Goal: Task Accomplishment & Management: Manage account settings

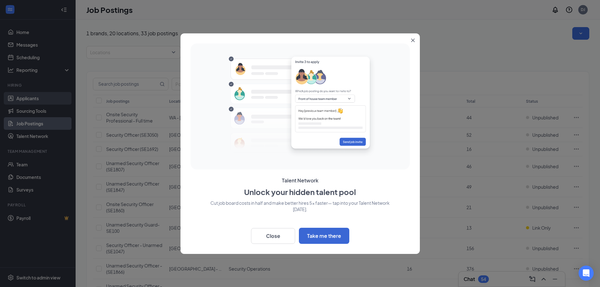
click at [26, 99] on div at bounding box center [300, 143] width 600 height 287
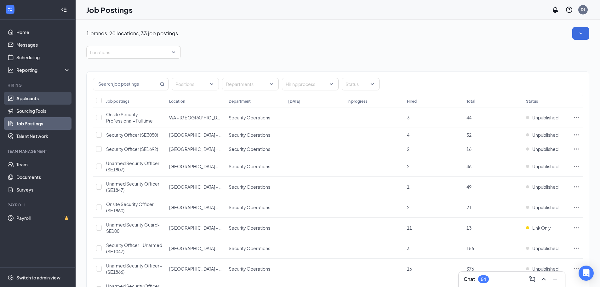
click at [26, 99] on link "Applicants" at bounding box center [43, 98] width 54 height 13
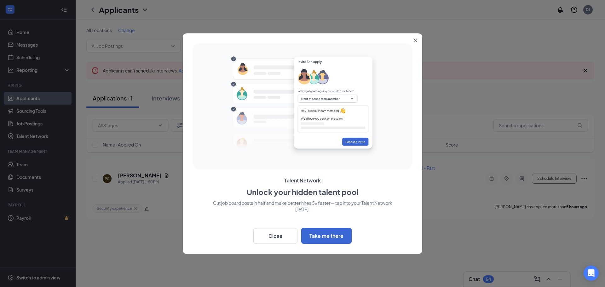
click at [415, 41] on icon "Close" at bounding box center [415, 40] width 4 height 4
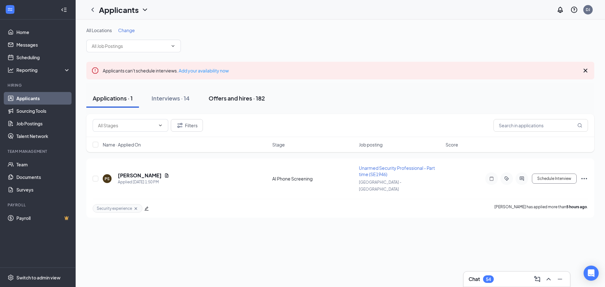
click at [243, 101] on div "Offers and hires · 182" at bounding box center [237, 98] width 56 height 8
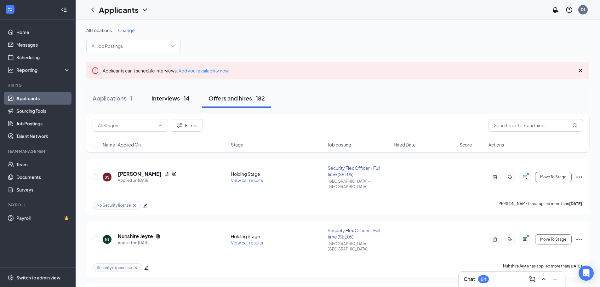
click at [169, 99] on div "Interviews · 14" at bounding box center [171, 98] width 38 height 8
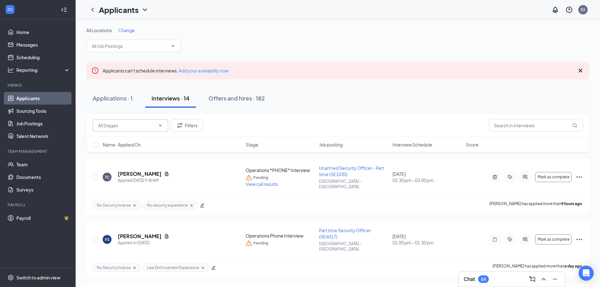
click at [123, 128] on input "text" at bounding box center [126, 125] width 57 height 7
click at [505, 128] on input "text" at bounding box center [536, 125] width 95 height 13
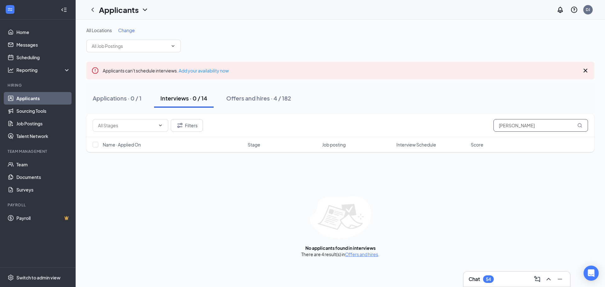
drag, startPoint x: 521, startPoint y: 123, endPoint x: 480, endPoint y: 131, distance: 42.5
click at [480, 131] on div "Filters hassan" at bounding box center [340, 125] width 495 height 13
type input "layla"
click at [260, 98] on div "Offers and hires · 1 / 182" at bounding box center [257, 98] width 63 height 8
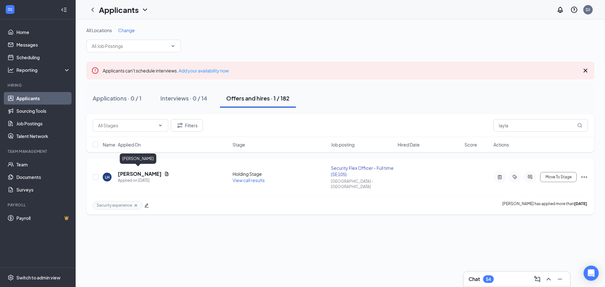
click at [132, 171] on h5 "[PERSON_NAME]" at bounding box center [140, 173] width 44 height 7
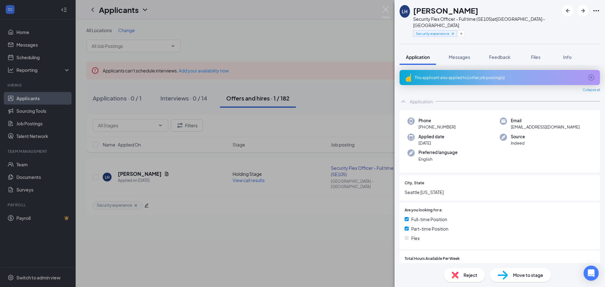
click at [156, 171] on div "LH [PERSON_NAME] Security Flex Officer - Full time (SE105) at [GEOGRAPHIC_DATA]…" at bounding box center [302, 143] width 605 height 287
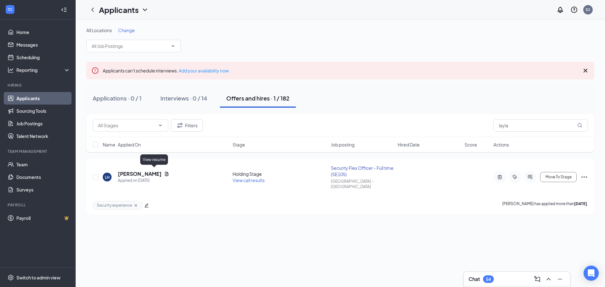
click at [165, 172] on icon "Document" at bounding box center [166, 174] width 3 height 4
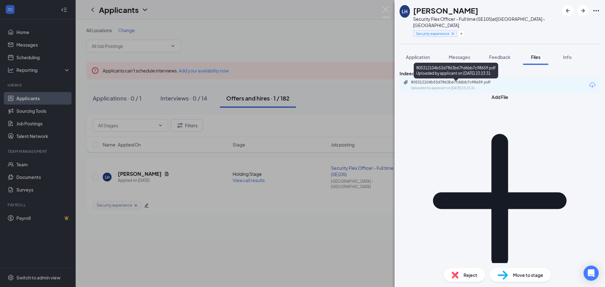
click at [488, 83] on div "805312104b53d7863b67fd6bb7c98659.pdf" at bounding box center [455, 82] width 88 height 5
click at [502, 54] on span "Feedback" at bounding box center [499, 57] width 21 height 6
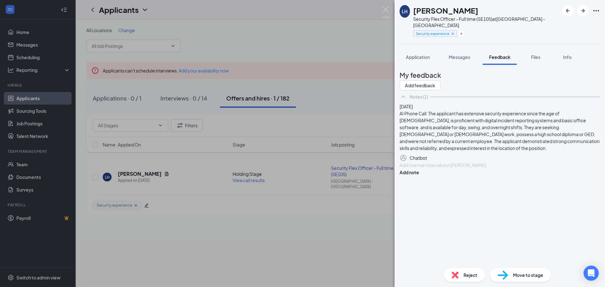
click at [457, 169] on div at bounding box center [500, 165] width 200 height 7
click at [419, 176] on button "Add note" at bounding box center [409, 172] width 20 height 7
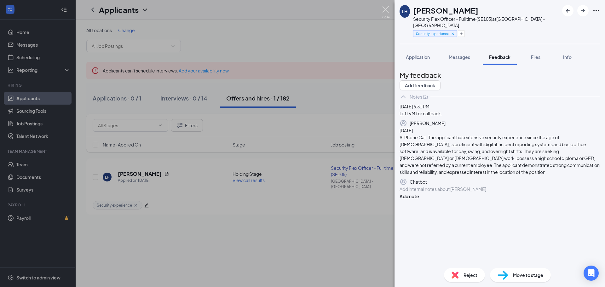
click at [386, 8] on img at bounding box center [386, 12] width 8 height 12
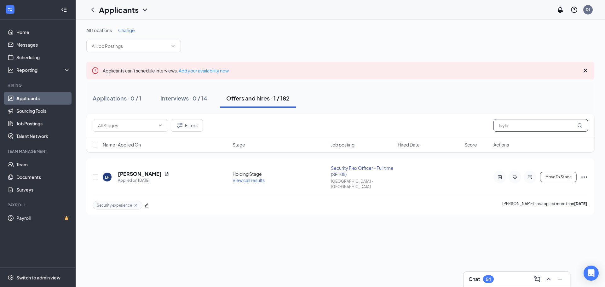
click at [514, 128] on input "layla" at bounding box center [540, 125] width 95 height 13
drag, startPoint x: 514, startPoint y: 128, endPoint x: 482, endPoint y: 129, distance: 32.8
click at [482, 129] on div "Filters layla" at bounding box center [340, 125] width 495 height 13
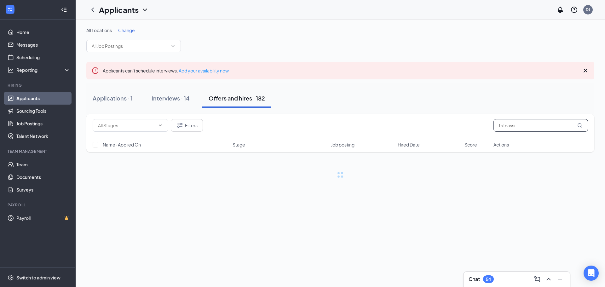
type input "fatnassi"
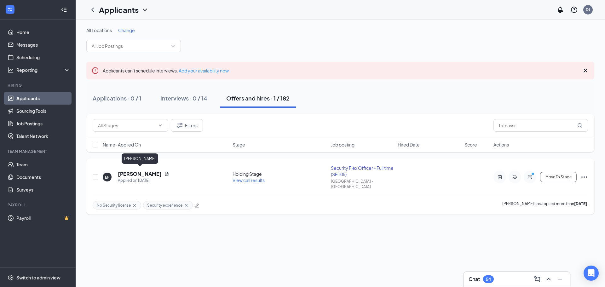
click at [138, 171] on h5 "[PERSON_NAME]" at bounding box center [140, 173] width 44 height 7
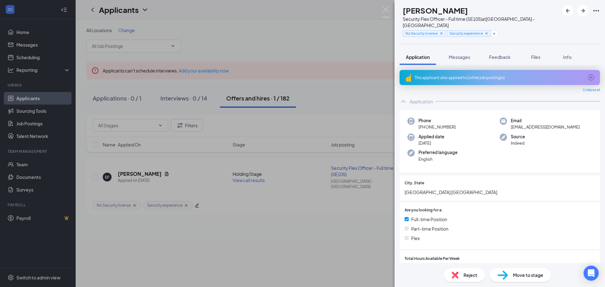
click at [170, 173] on div "[PERSON_NAME] Fatnassi Security Flex Officer - Full time (SE105) at [GEOGRAPHIC…" at bounding box center [302, 143] width 605 height 287
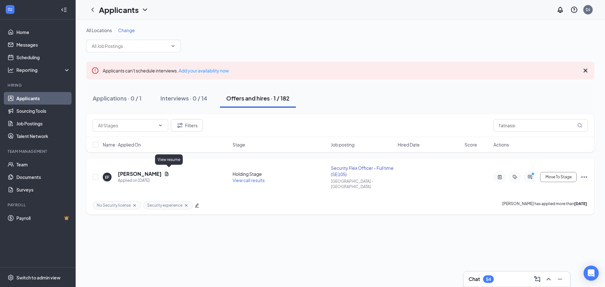
click at [168, 172] on icon "Document" at bounding box center [166, 173] width 5 height 5
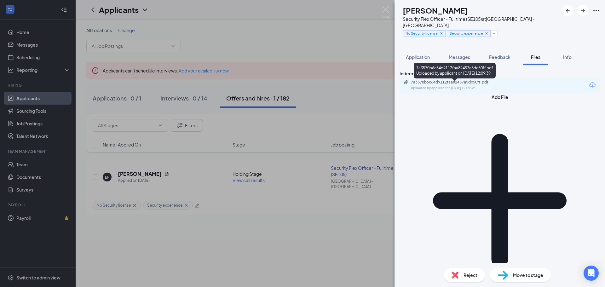
click at [455, 88] on div "7a3570b6c64d9112faa82457a5dc50ff.pdf Uploaded by applicant on [DATE] 12:09:39" at bounding box center [454, 85] width 102 height 11
click at [424, 54] on span "Application" at bounding box center [418, 57] width 24 height 6
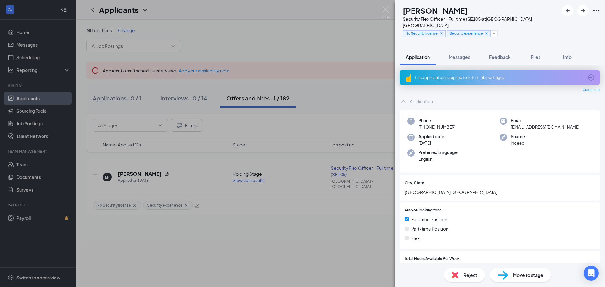
click at [464, 275] on span "Reject" at bounding box center [470, 275] width 14 height 7
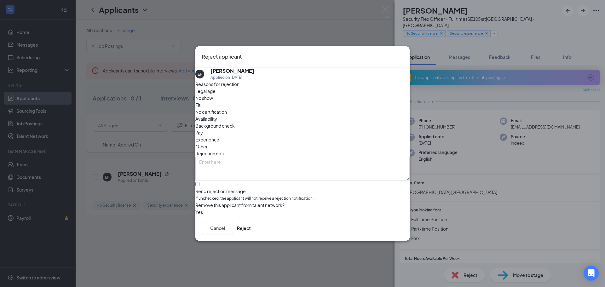
click at [219, 136] on span "Experience" at bounding box center [207, 139] width 24 height 7
click at [238, 157] on textarea at bounding box center [302, 169] width 214 height 24
type textarea "I"
type textarea "Not sufficient experience in resume."
click at [251, 229] on button "Reject" at bounding box center [244, 228] width 14 height 13
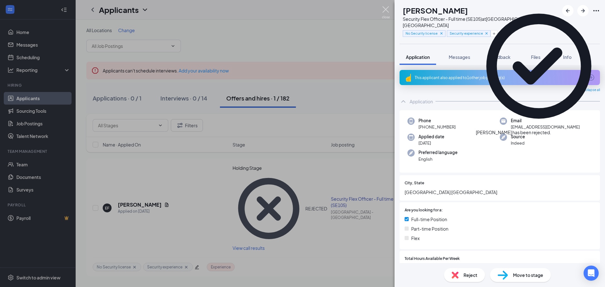
click at [387, 9] on img at bounding box center [386, 12] width 8 height 12
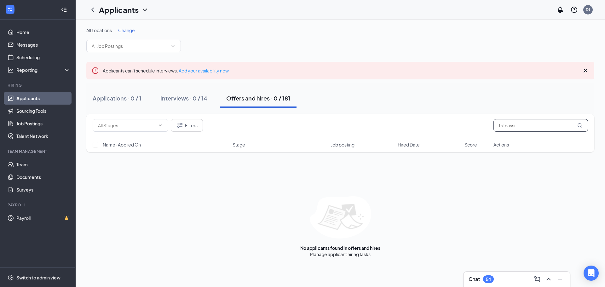
drag, startPoint x: 518, startPoint y: 125, endPoint x: 450, endPoint y: 132, distance: 68.5
click at [450, 132] on div "Filters fatnassi" at bounding box center [340, 125] width 508 height 23
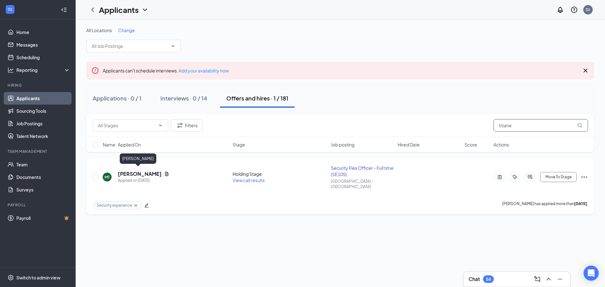
type input "titiane"
click at [137, 170] on h5 "[PERSON_NAME]" at bounding box center [140, 173] width 44 height 7
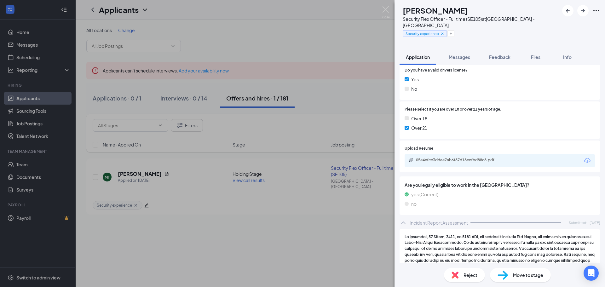
scroll to position [414, 0]
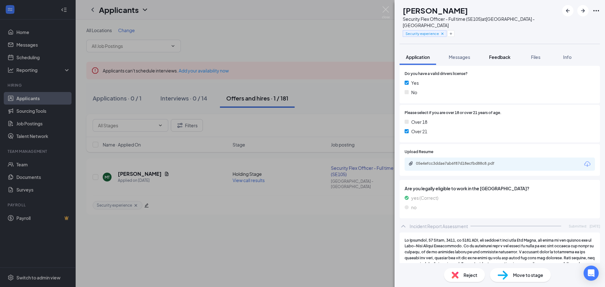
click at [500, 54] on span "Feedback" at bounding box center [499, 57] width 21 height 6
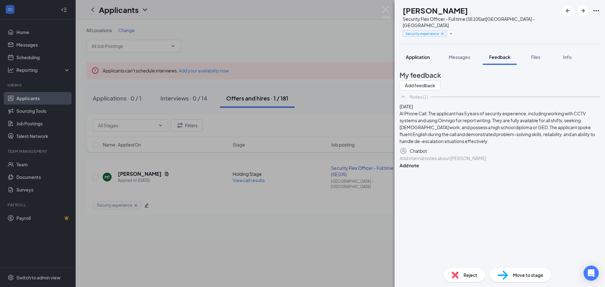
click at [418, 54] on span "Application" at bounding box center [418, 57] width 24 height 6
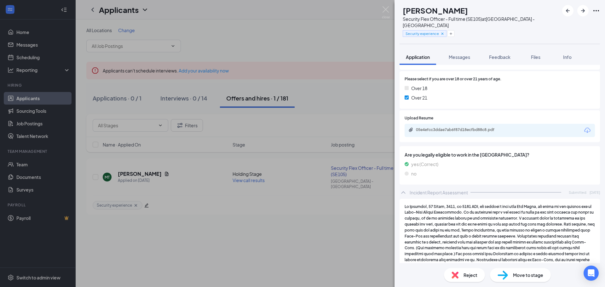
scroll to position [447, 0]
click at [465, 128] on div "05e4efcc3ddae7ab6f87d18ecfbd88c8.pdf" at bounding box center [460, 130] width 88 height 5
click at [506, 49] on button "Feedback" at bounding box center [500, 57] width 34 height 16
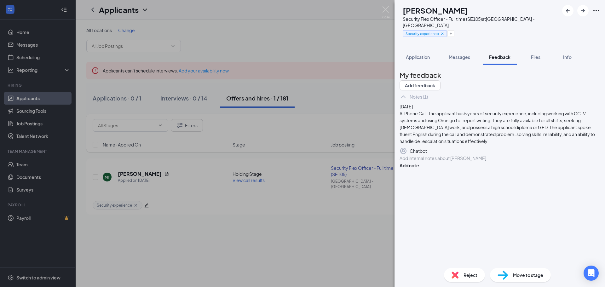
click at [462, 162] on div at bounding box center [499, 158] width 200 height 7
click at [456, 162] on div at bounding box center [500, 158] width 200 height 7
click at [419, 169] on button "Add note" at bounding box center [409, 165] width 20 height 7
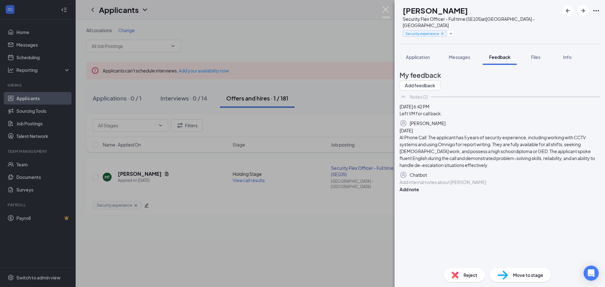
click at [385, 9] on img at bounding box center [386, 12] width 8 height 12
